Goal: Book appointment/travel/reservation

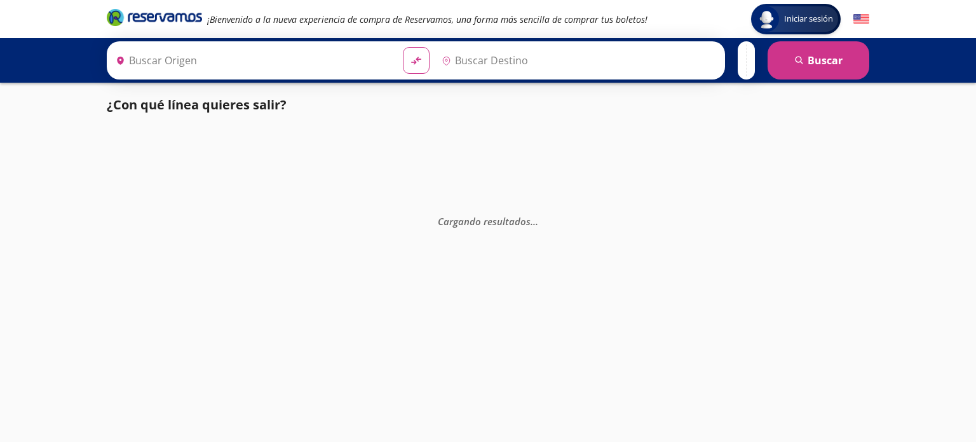
type input "[GEOGRAPHIC_DATA], [GEOGRAPHIC_DATA]"
type input "[DATE][GEOGRAPHIC_DATA][PERSON_NAME], [GEOGRAPHIC_DATA]"
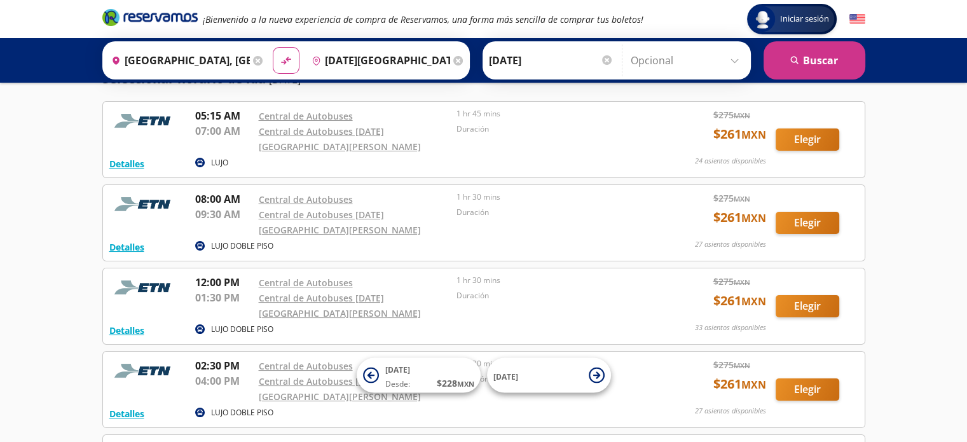
scroll to position [271, 0]
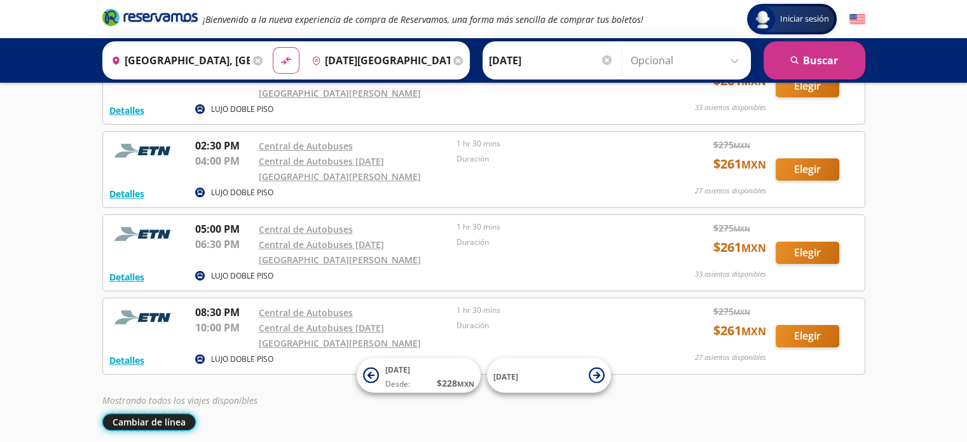
click at [155, 413] on button "Cambiar de línea" at bounding box center [148, 421] width 93 height 17
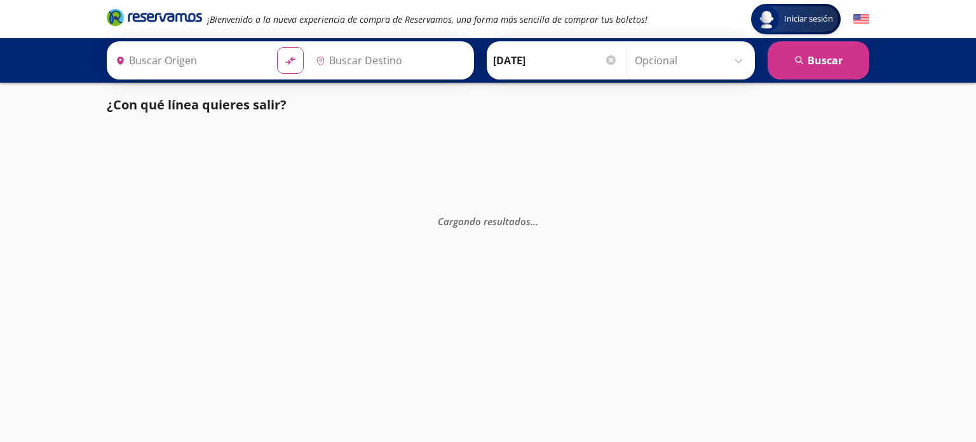
type input "[DATE][GEOGRAPHIC_DATA], [GEOGRAPHIC_DATA]"
type input "[GEOGRAPHIC_DATA][PERSON_NAME], [GEOGRAPHIC_DATA][PERSON_NAME]"
